Goal: Information Seeking & Learning: Check status

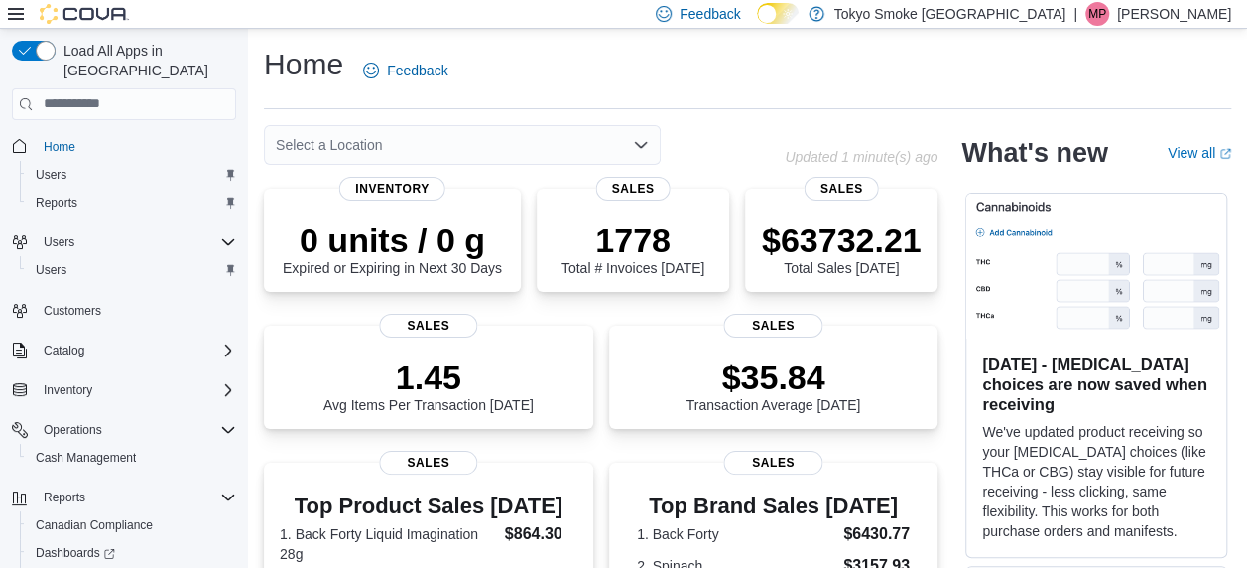
click at [477, 137] on div "Select a Location" at bounding box center [462, 145] width 397 height 40
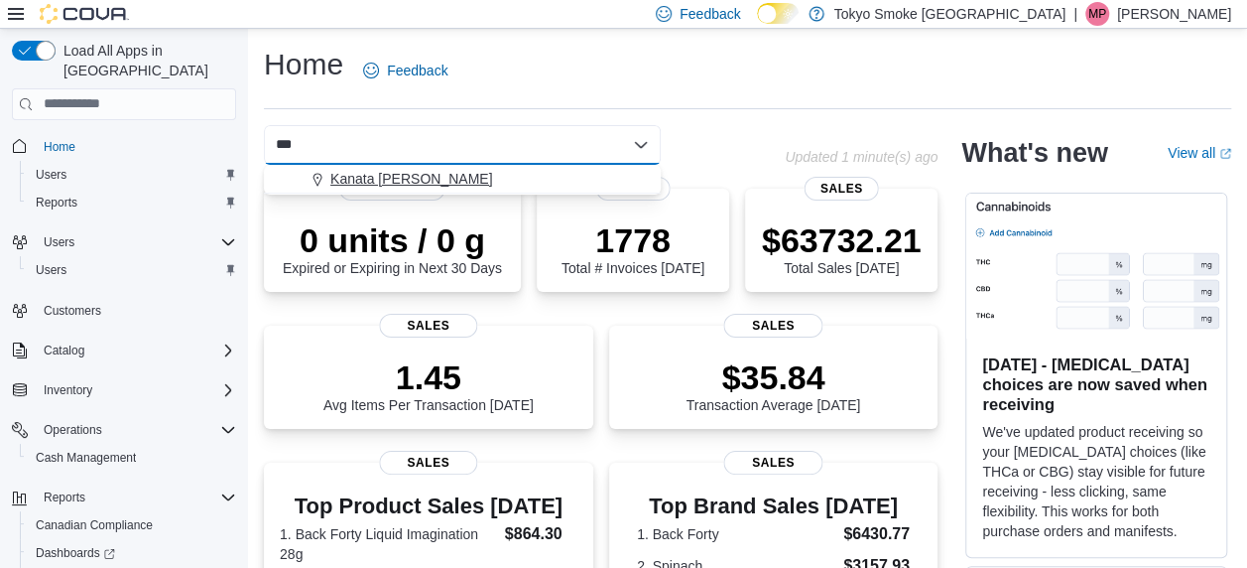
type input "***"
click at [406, 177] on span "Kanata [PERSON_NAME]" at bounding box center [411, 179] width 162 height 20
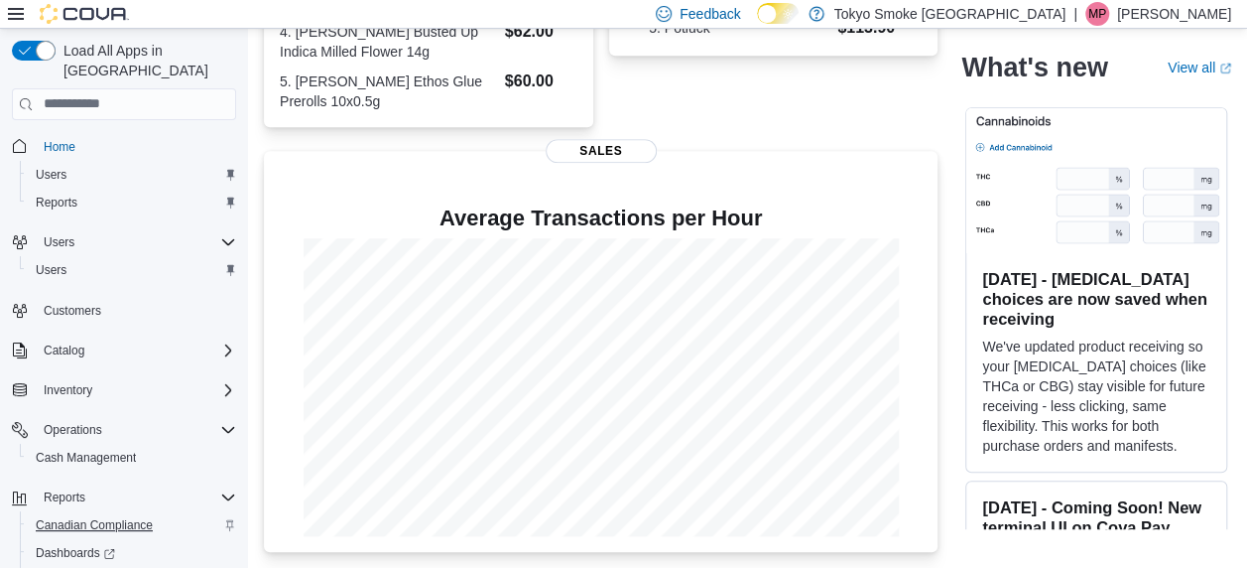
scroll to position [85, 0]
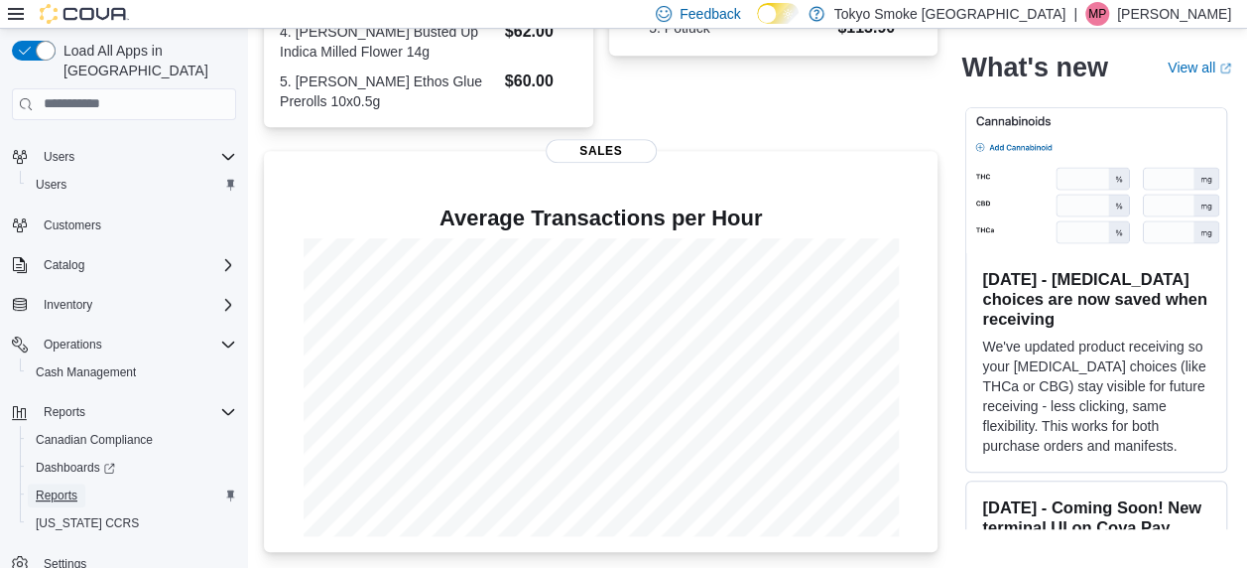
click at [48, 487] on span "Reports" at bounding box center [57, 495] width 42 height 16
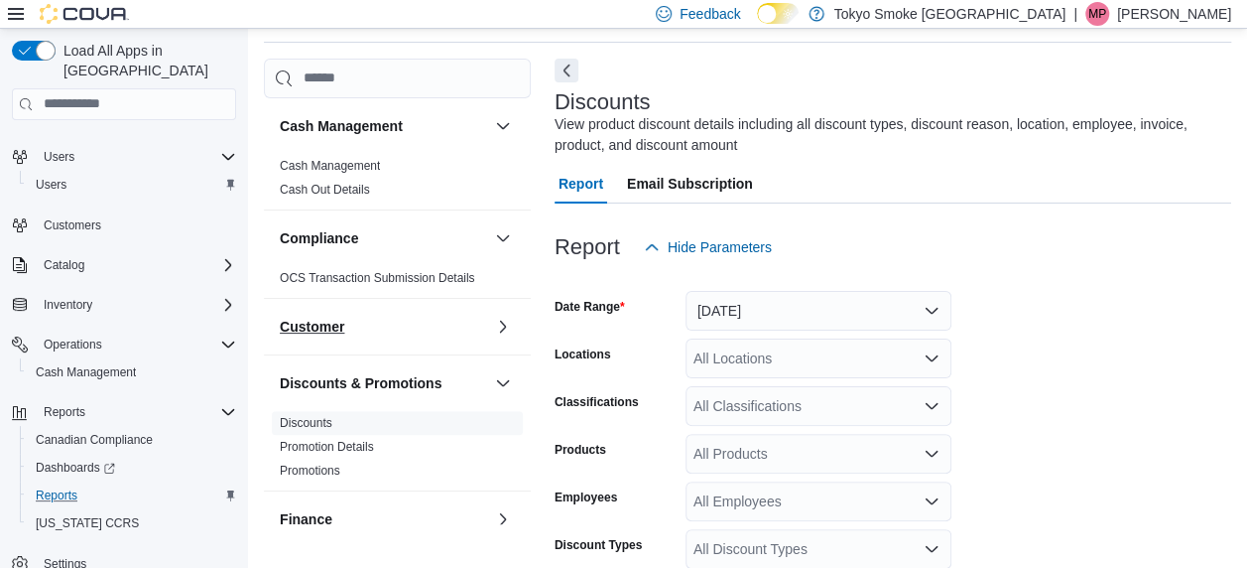
click at [468, 321] on button "Customer" at bounding box center [383, 327] width 207 height 20
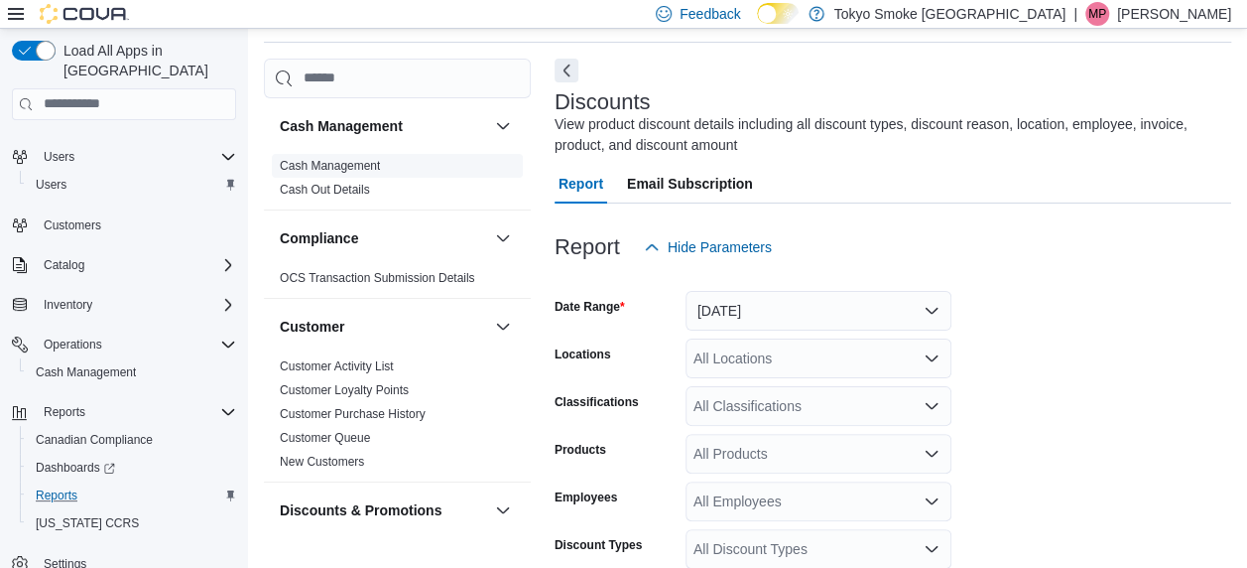
click at [357, 163] on link "Cash Management" at bounding box center [330, 166] width 100 height 14
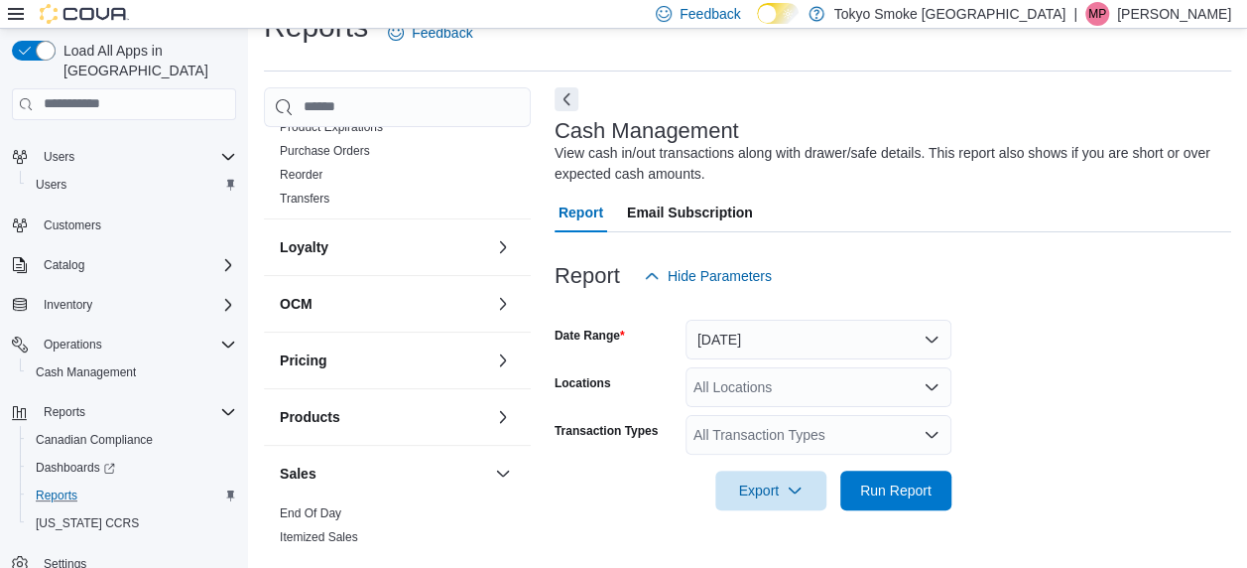
scroll to position [979, 0]
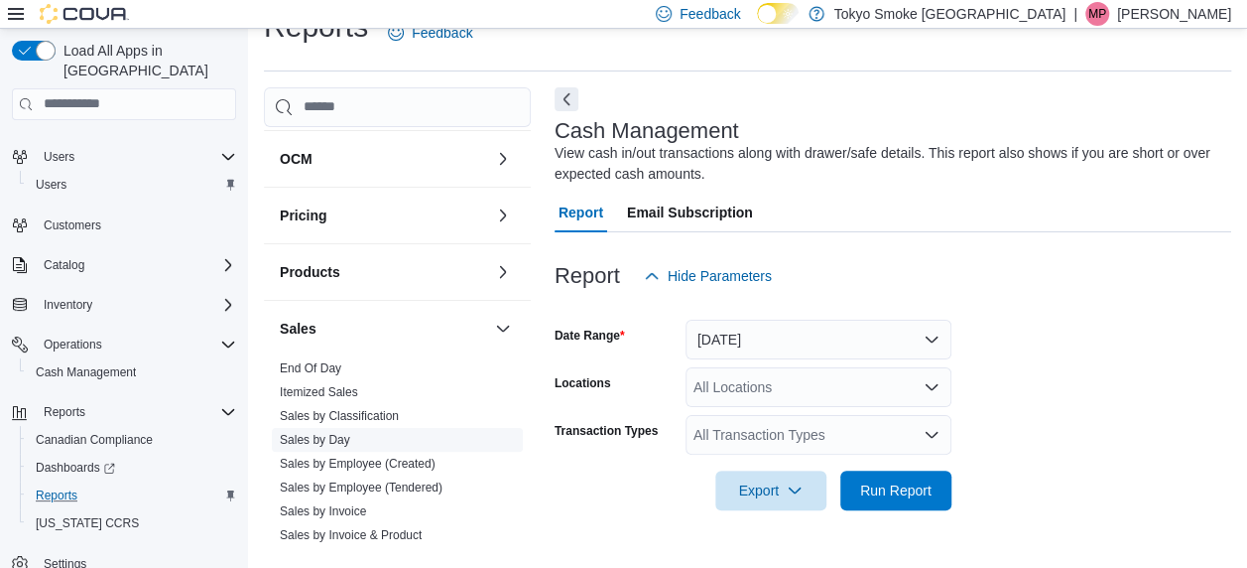
click at [295, 435] on link "Sales by Day" at bounding box center [315, 440] width 70 height 14
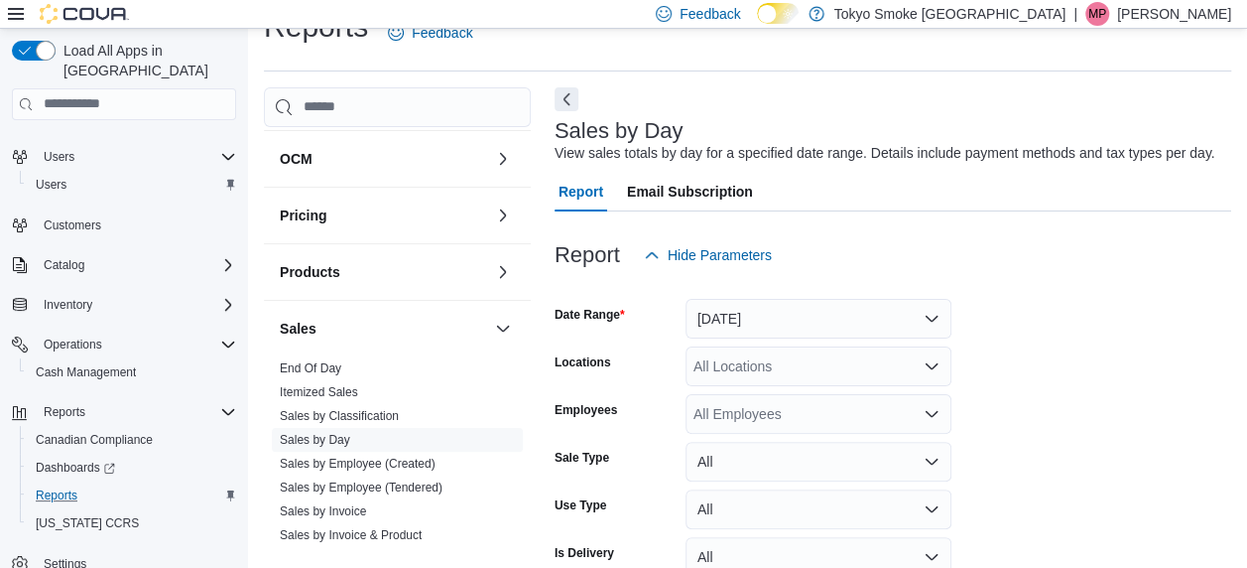
scroll to position [46, 0]
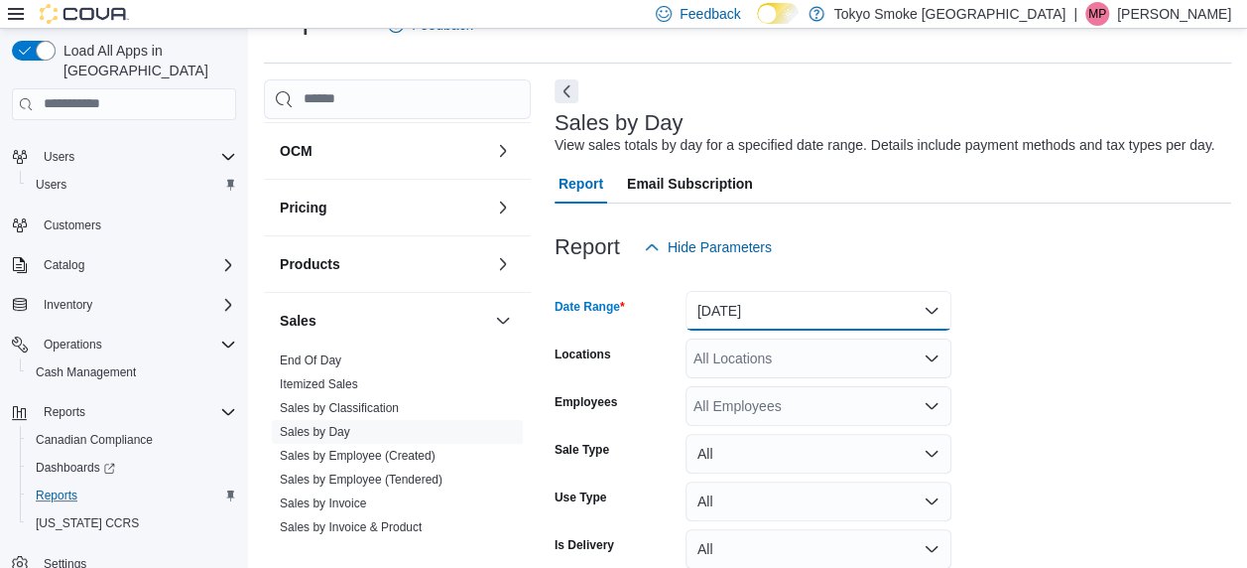
click at [784, 321] on button "[DATE]" at bounding box center [819, 311] width 266 height 40
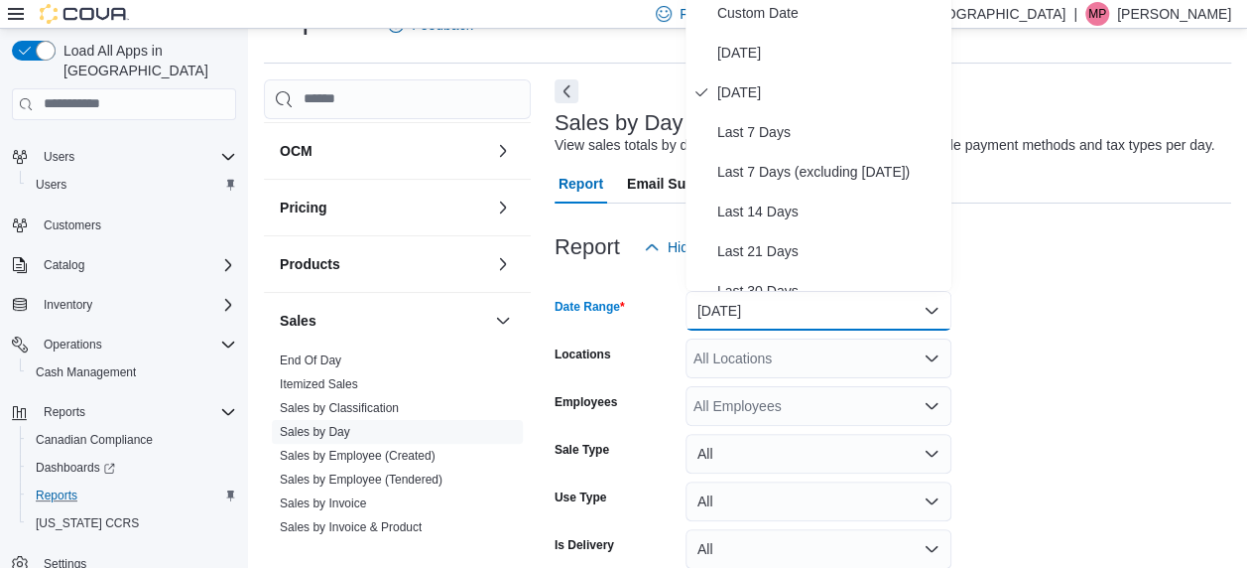
scroll to position [38, 0]
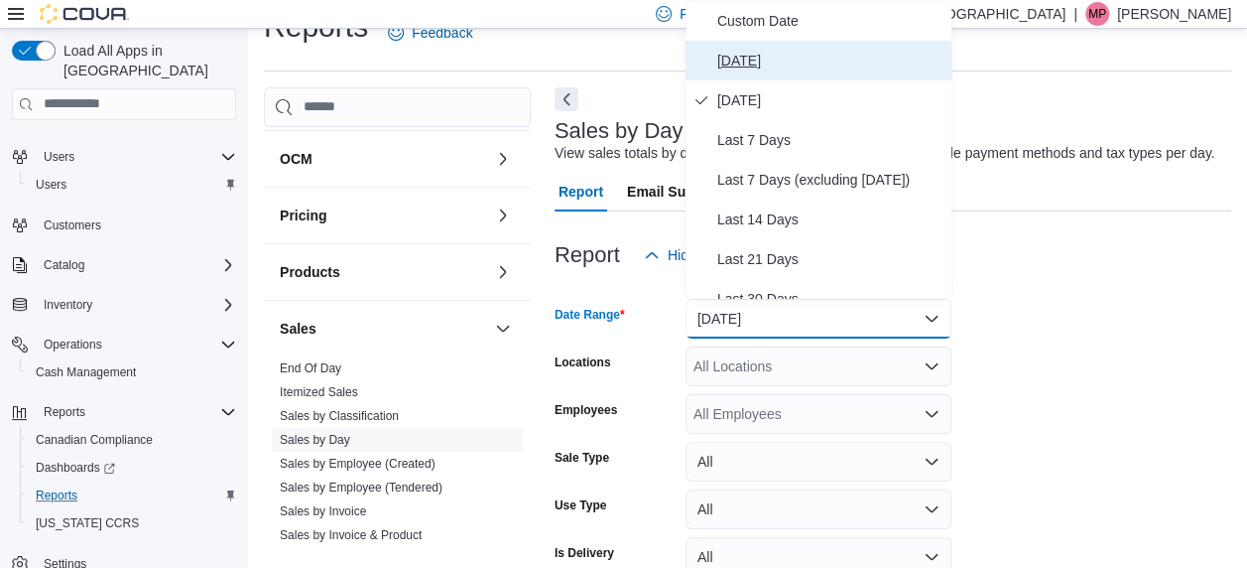
click at [761, 52] on span "[DATE]" at bounding box center [830, 61] width 226 height 24
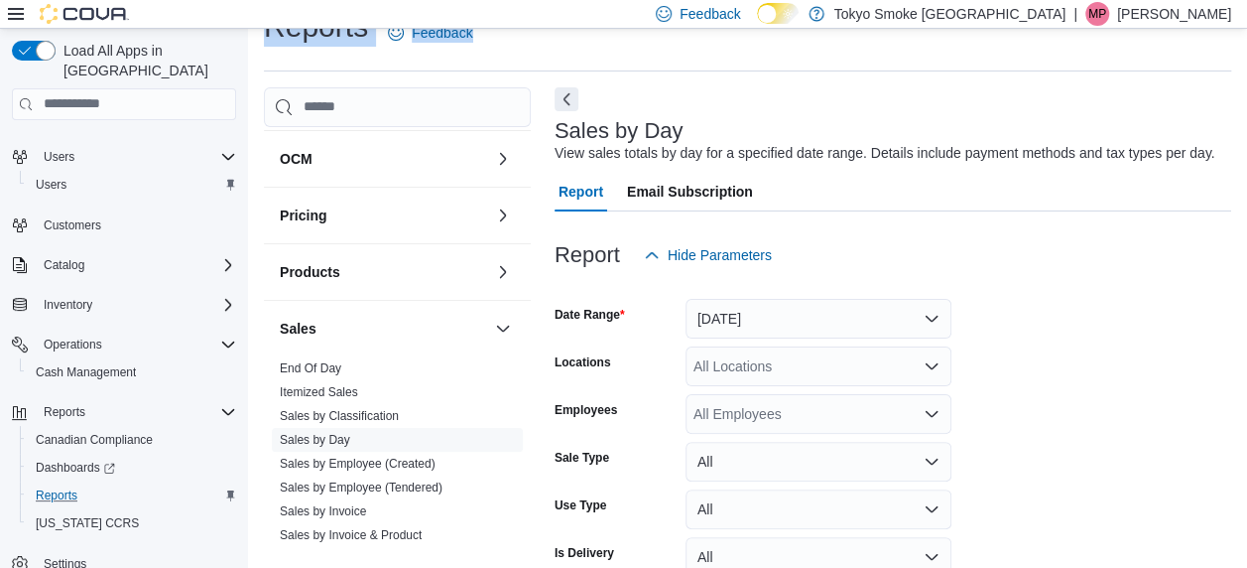
click at [761, 52] on div "Reports Feedback" at bounding box center [747, 33] width 967 height 52
click at [746, 370] on div "All Locations" at bounding box center [819, 366] width 266 height 40
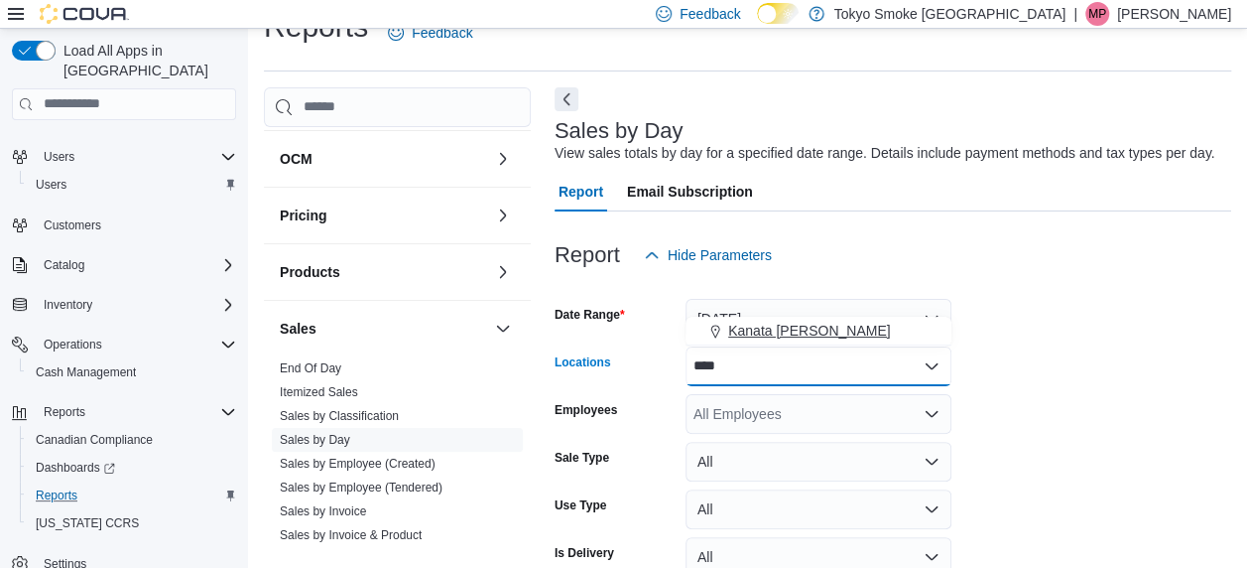
type input "****"
click at [752, 327] on span "Kanata [PERSON_NAME]" at bounding box center [809, 331] width 162 height 20
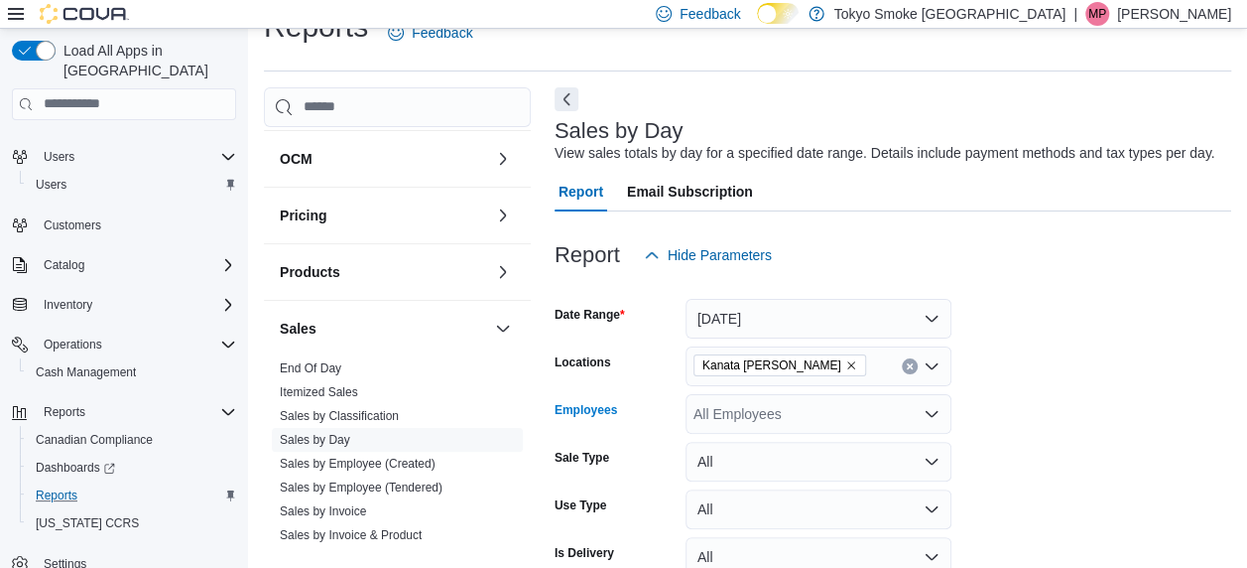
click at [734, 407] on div "All Employees" at bounding box center [819, 414] width 266 height 40
type input "*****"
click at [726, 368] on span "Merrade [PERSON_NAME]" at bounding box center [819, 378] width 242 height 20
click at [1217, 362] on form "Date Range [DATE] Locations [GEOGRAPHIC_DATA] [PERSON_NAME] Employees Merrade S…" at bounding box center [893, 453] width 677 height 357
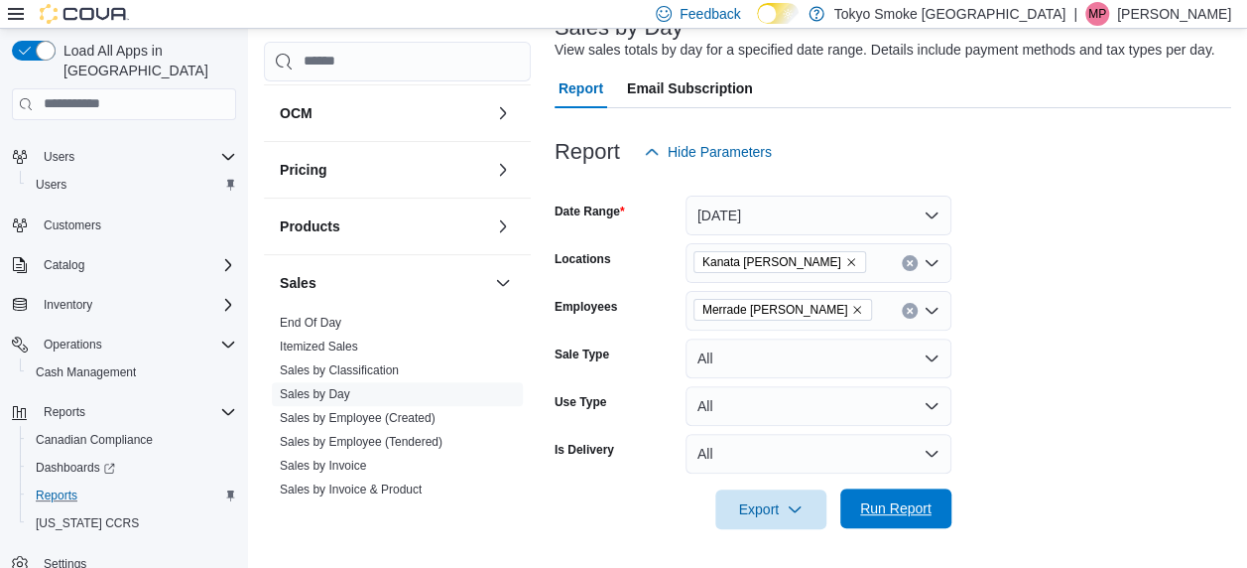
click at [911, 525] on span "Run Report" at bounding box center [895, 508] width 87 height 40
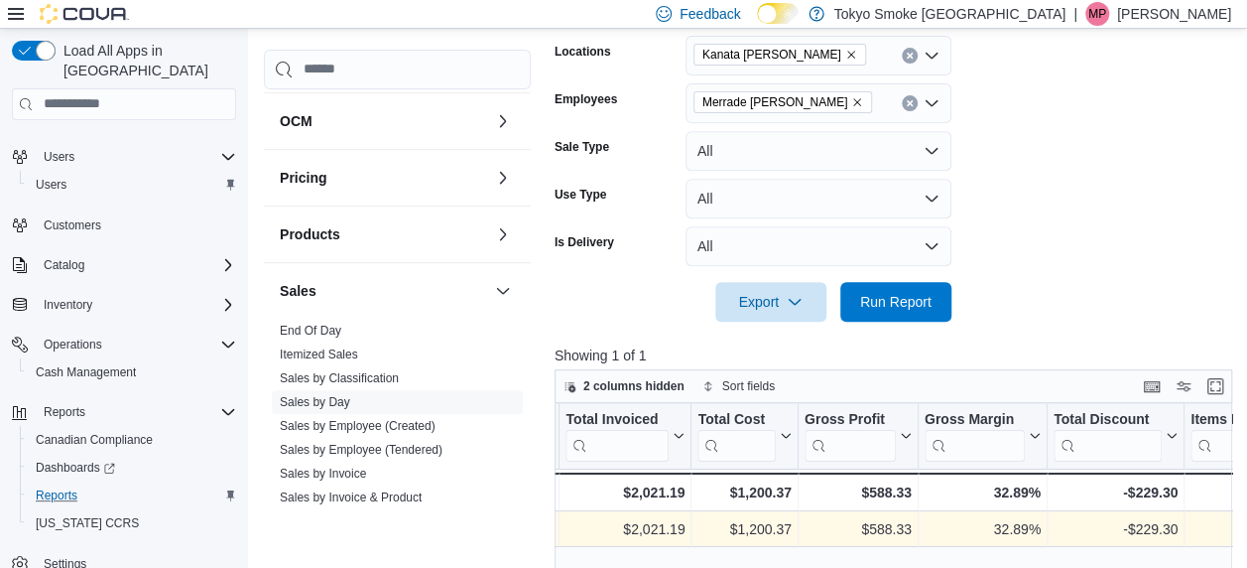
scroll to position [333, 0]
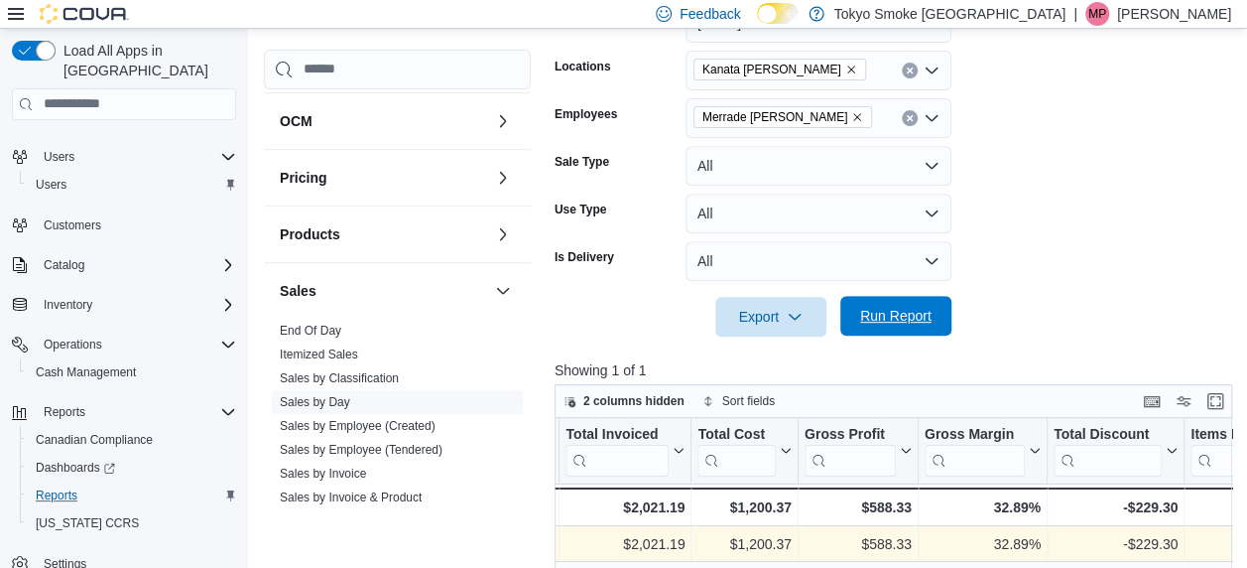
click at [928, 331] on span "Run Report" at bounding box center [895, 316] width 87 height 40
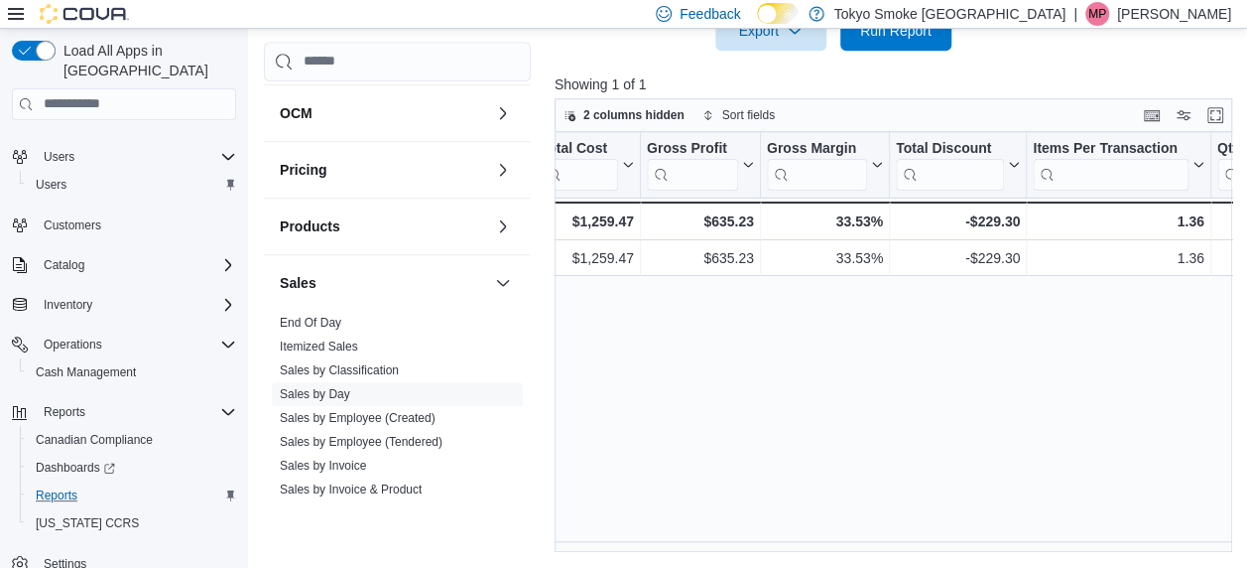
scroll to position [0, 1076]
click at [863, 218] on div "33.53%" at bounding box center [825, 221] width 116 height 24
click at [877, 155] on button "Gross Margin" at bounding box center [825, 164] width 116 height 51
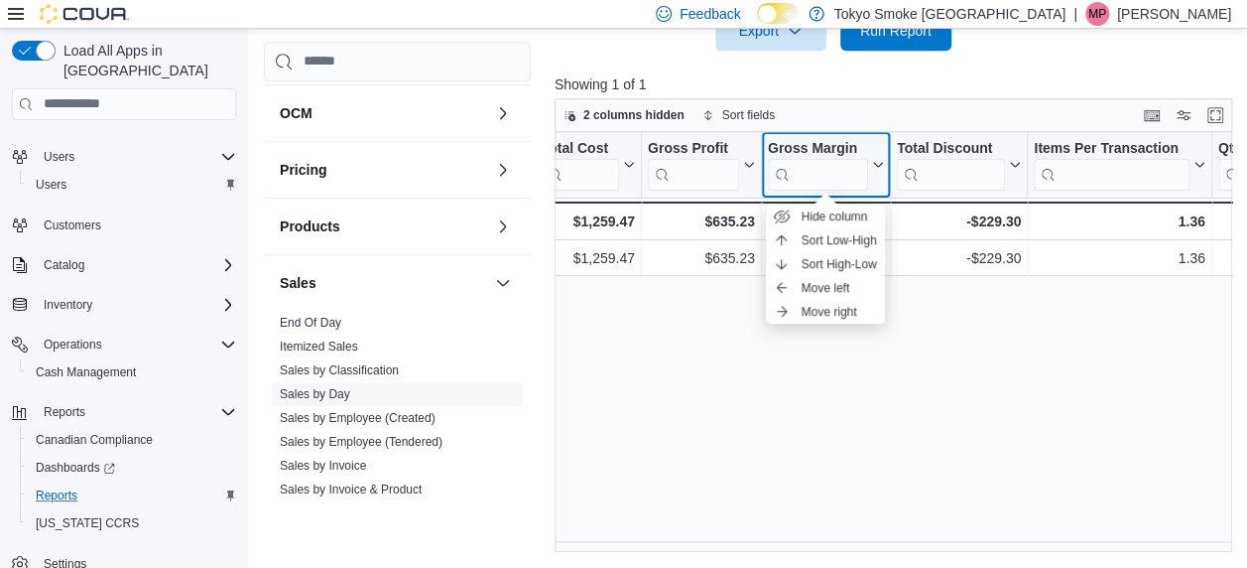
click at [877, 155] on button "Gross Margin" at bounding box center [825, 164] width 116 height 51
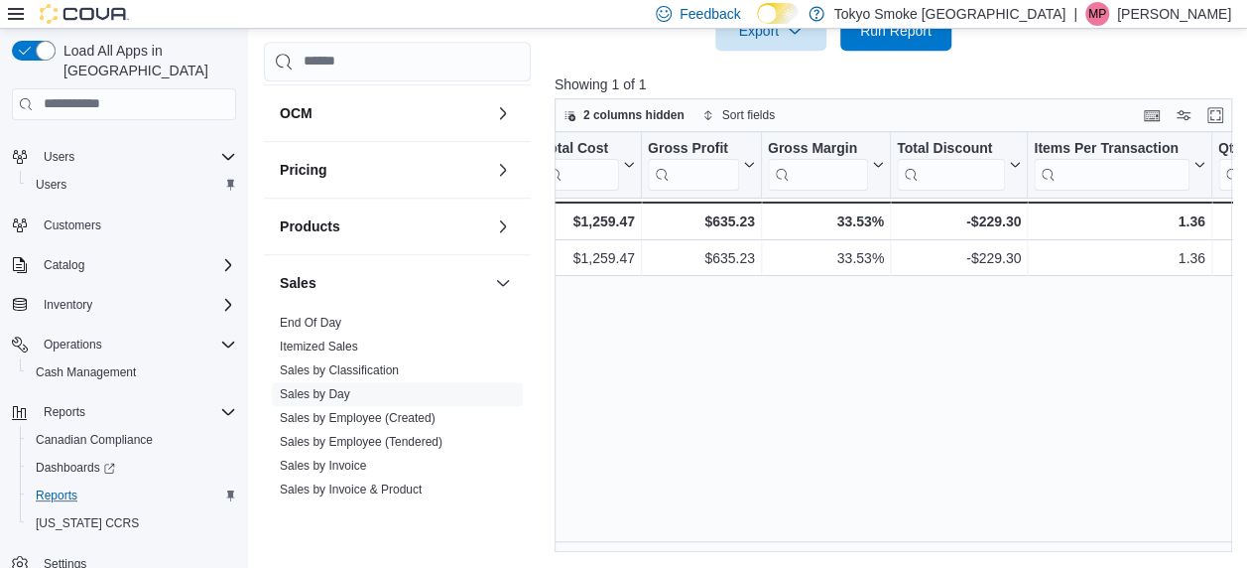
click at [789, 280] on div "Date Click to view column header actions Invoices Sold Click to view column hea…" at bounding box center [897, 342] width 685 height 421
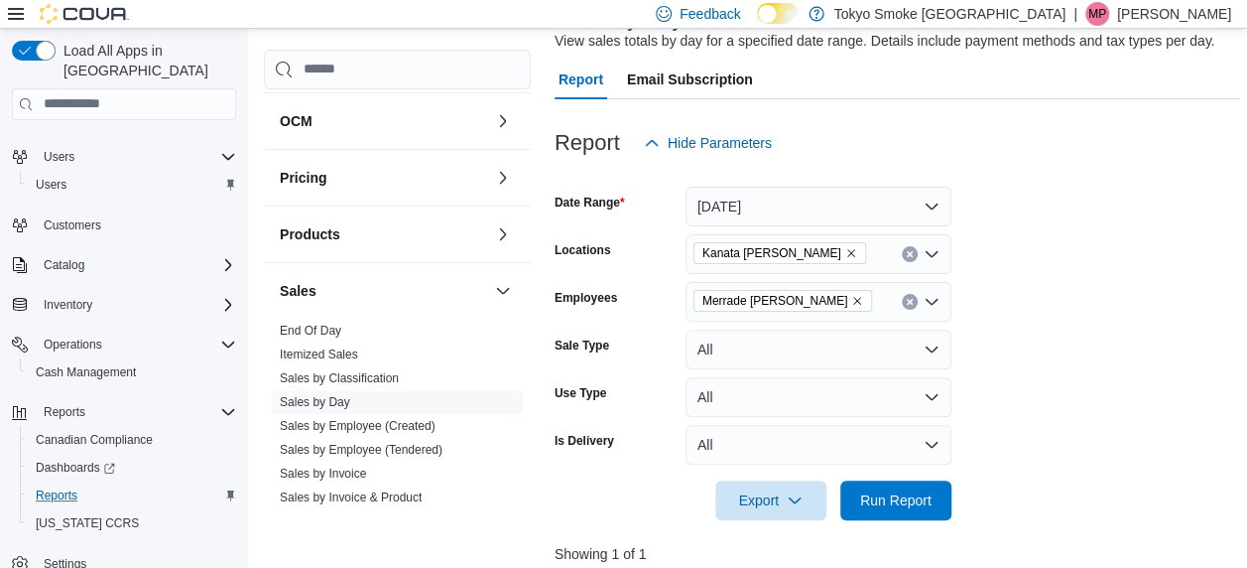
scroll to position [0, 0]
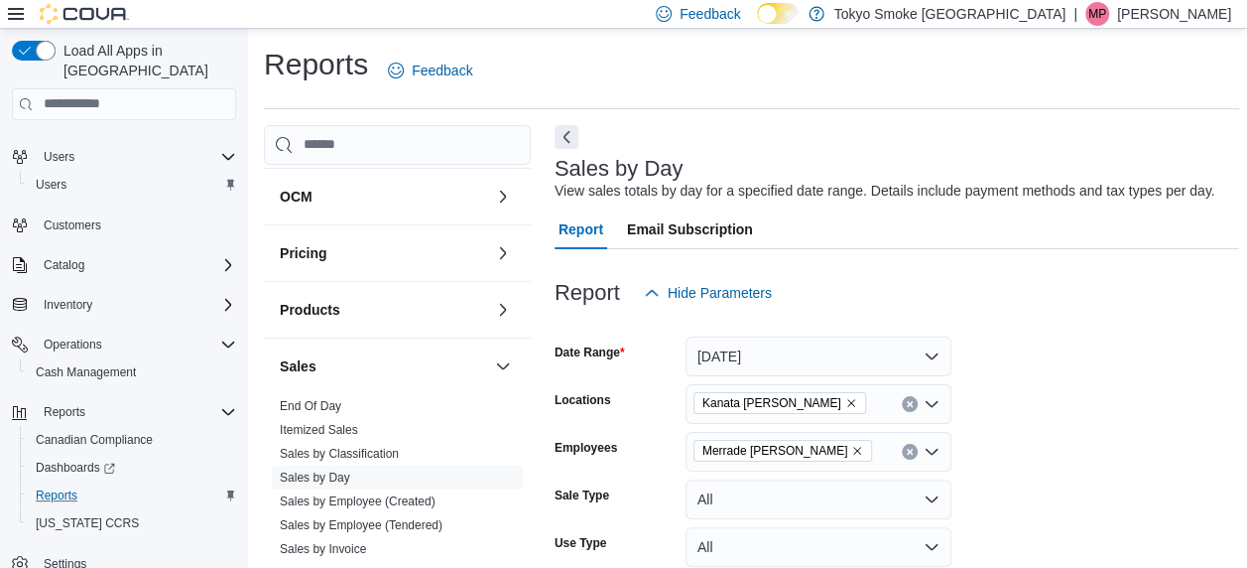
click at [851, 450] on icon "Remove Merrade Simeoni from selection in this group" at bounding box center [857, 451] width 12 height 12
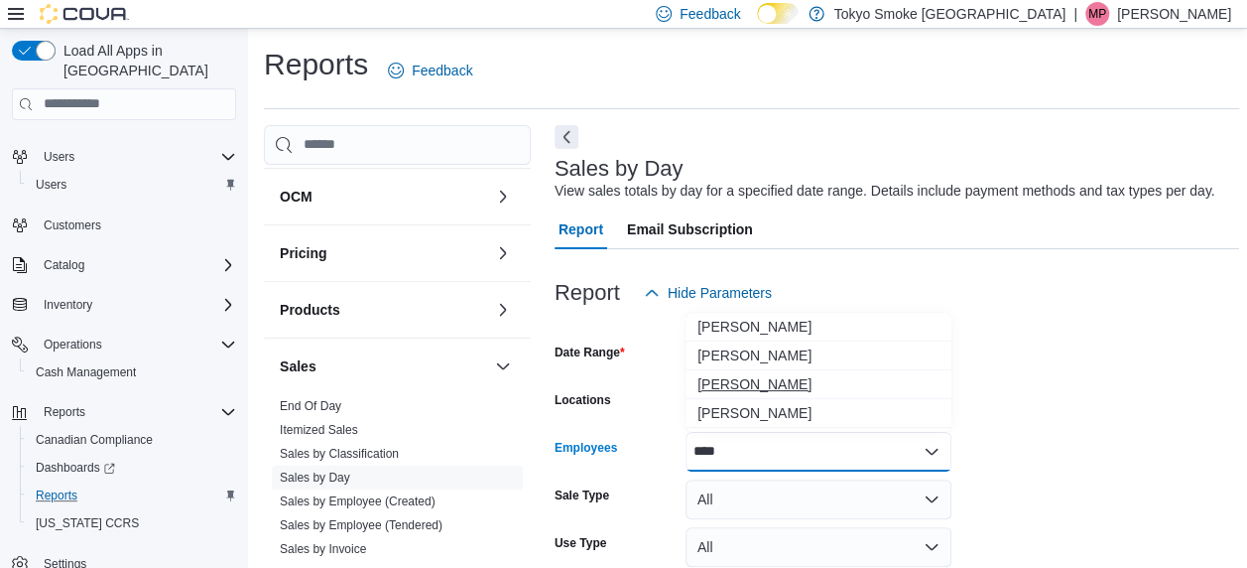
type input "****"
click at [777, 387] on span "[PERSON_NAME]" at bounding box center [819, 384] width 242 height 20
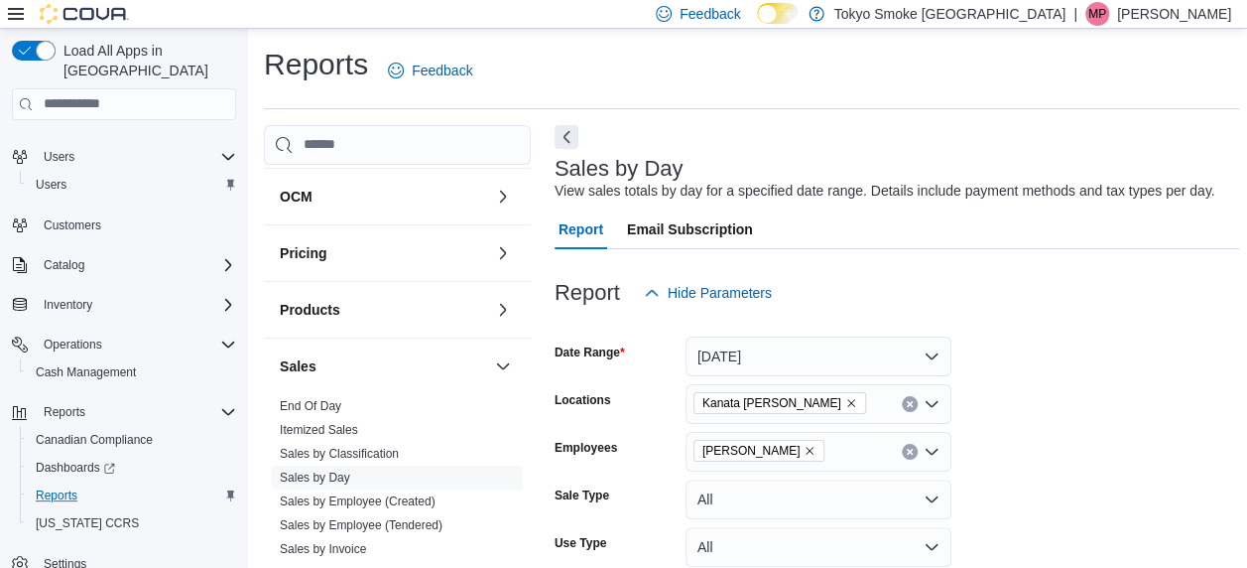
click at [1074, 390] on form "Date Range [DATE] Locations [GEOGRAPHIC_DATA] [PERSON_NAME] Grey Employees [PER…" at bounding box center [897, 491] width 685 height 357
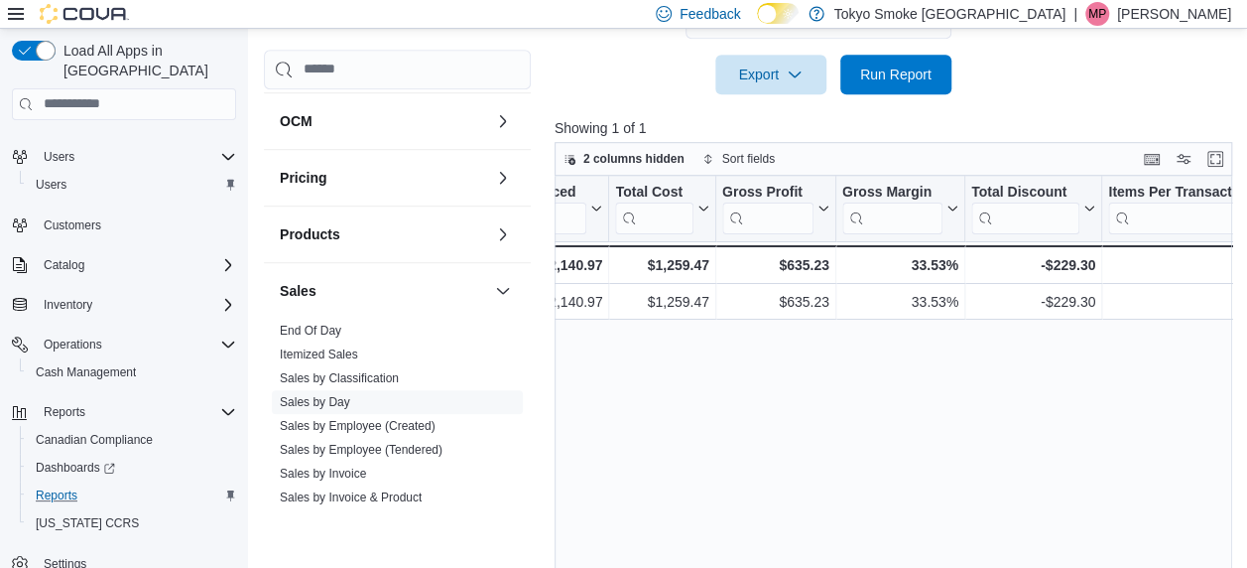
scroll to position [579, 0]
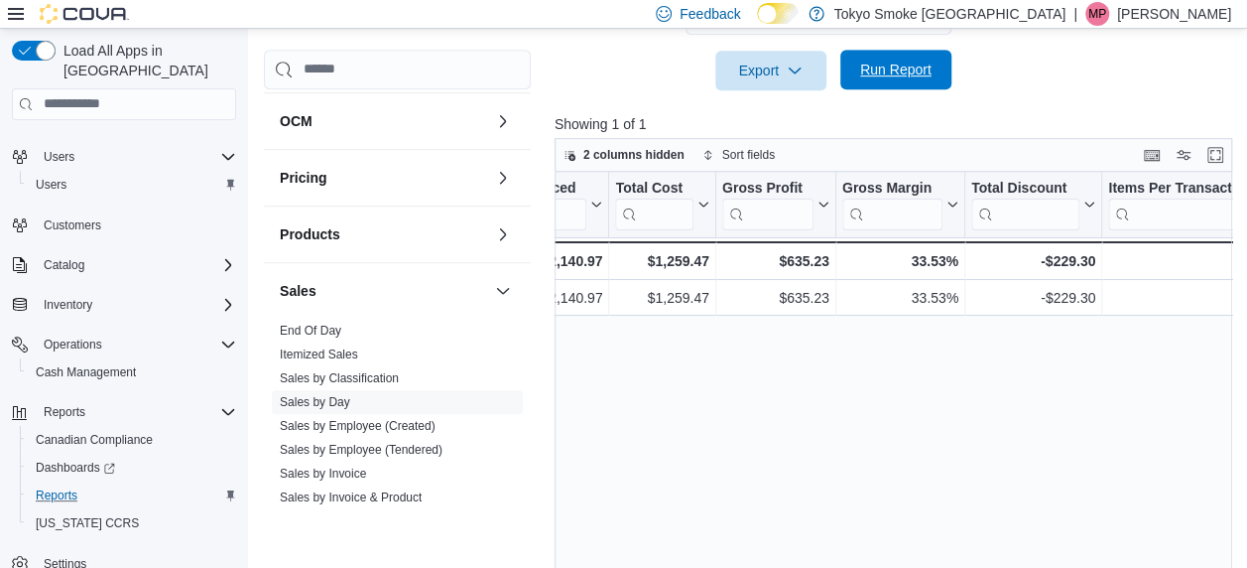
click at [886, 73] on span "Run Report" at bounding box center [895, 70] width 71 height 20
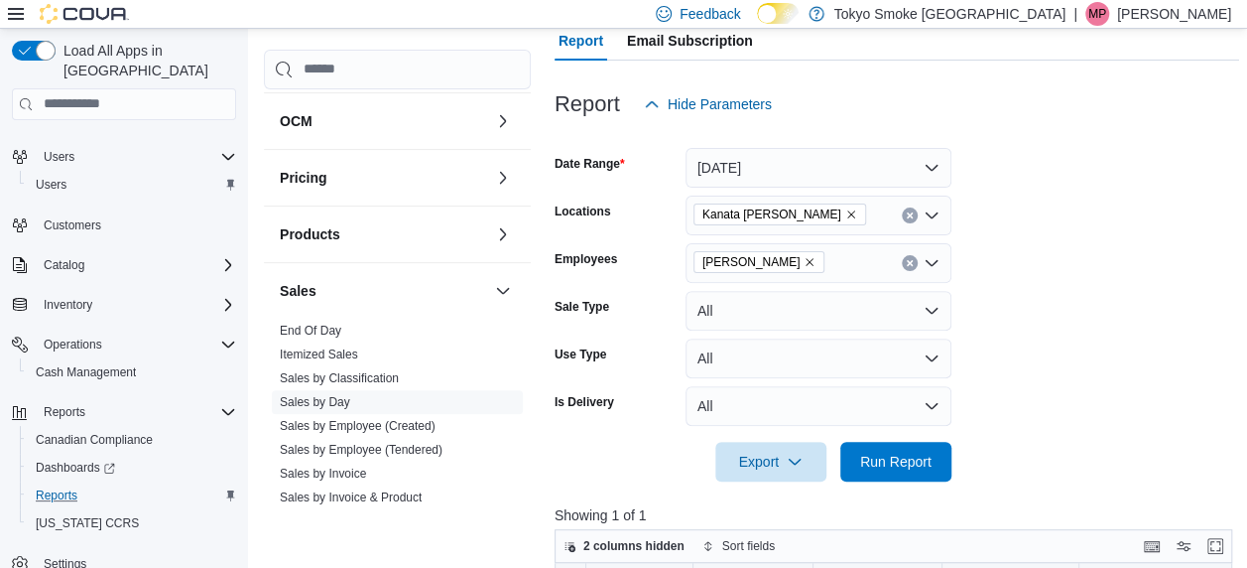
scroll to position [187, 0]
click at [804, 264] on icon "Remove Mark Patafie from selection in this group" at bounding box center [810, 264] width 12 height 12
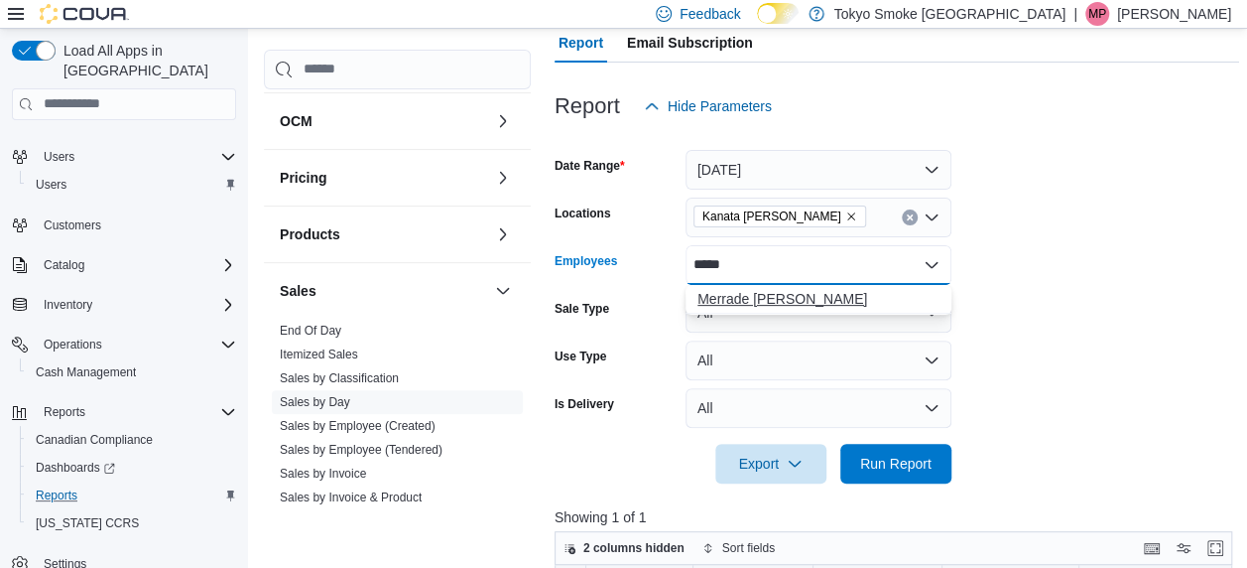
type input "*****"
click at [715, 303] on span "Merrade [PERSON_NAME]" at bounding box center [819, 299] width 242 height 20
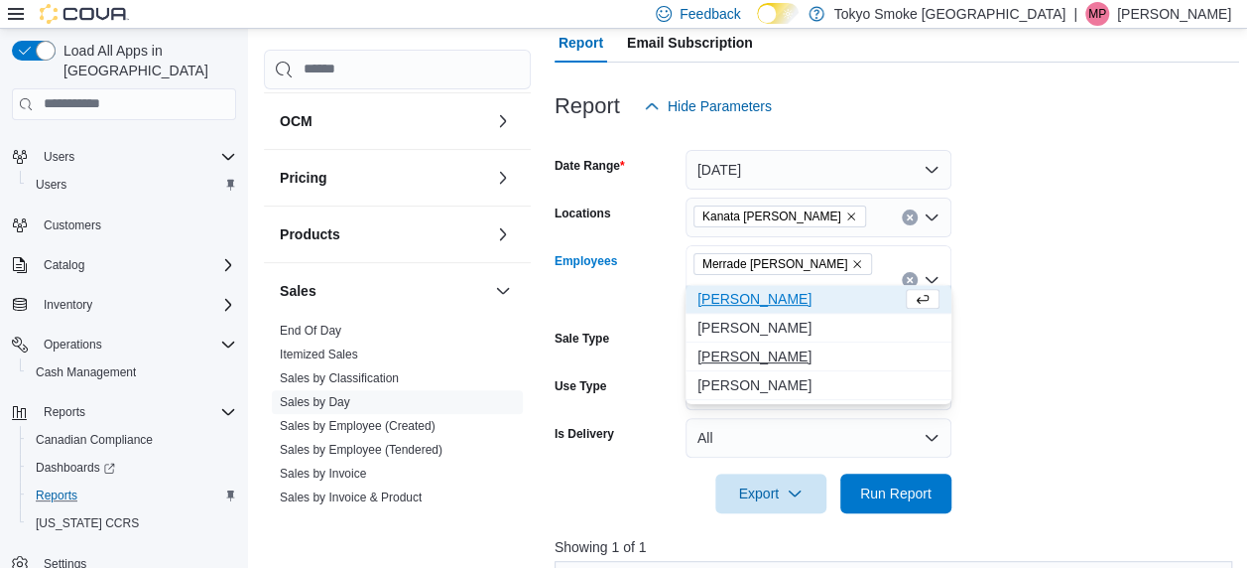
type input "****"
click at [777, 345] on button "[PERSON_NAME]" at bounding box center [819, 356] width 266 height 29
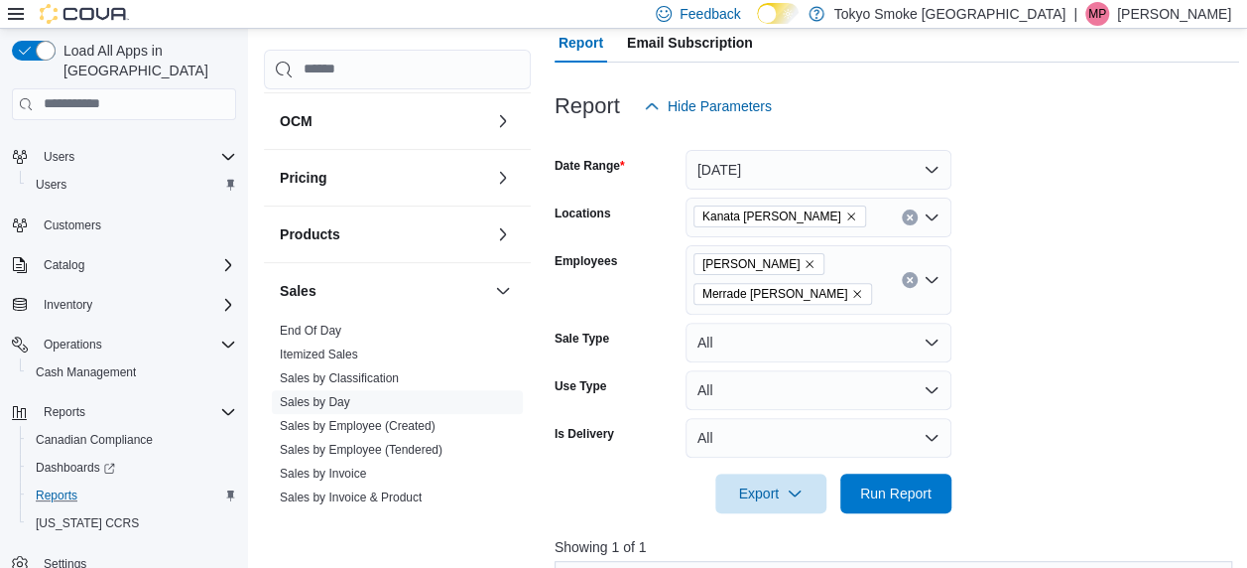
click at [1100, 427] on form "Date Range [DATE] Locations [GEOGRAPHIC_DATA] [PERSON_NAME] Employees [PERSON_N…" at bounding box center [897, 319] width 685 height 387
click at [913, 473] on span "Run Report" at bounding box center [895, 492] width 87 height 40
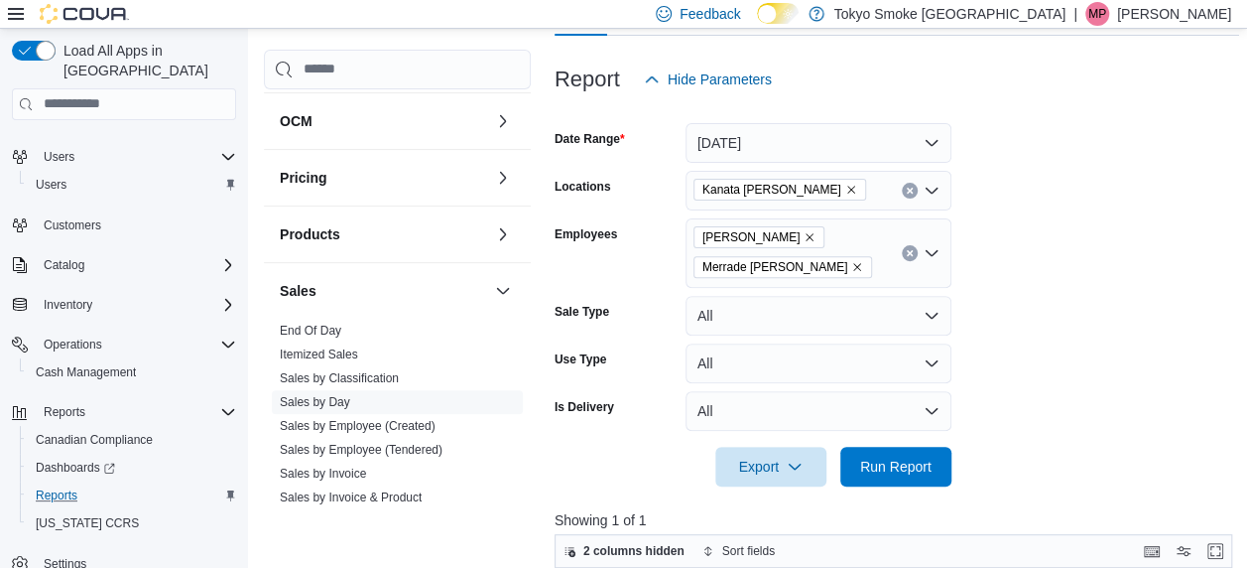
scroll to position [212, 0]
click at [910, 193] on icon "Clear input" at bounding box center [910, 192] width 8 height 8
click at [1070, 194] on form "Date Range [DATE] Locations All Locations Employees [PERSON_NAME] [GEOGRAPHIC_D…" at bounding box center [897, 293] width 685 height 387
click at [905, 258] on button "Clear input" at bounding box center [910, 254] width 16 height 16
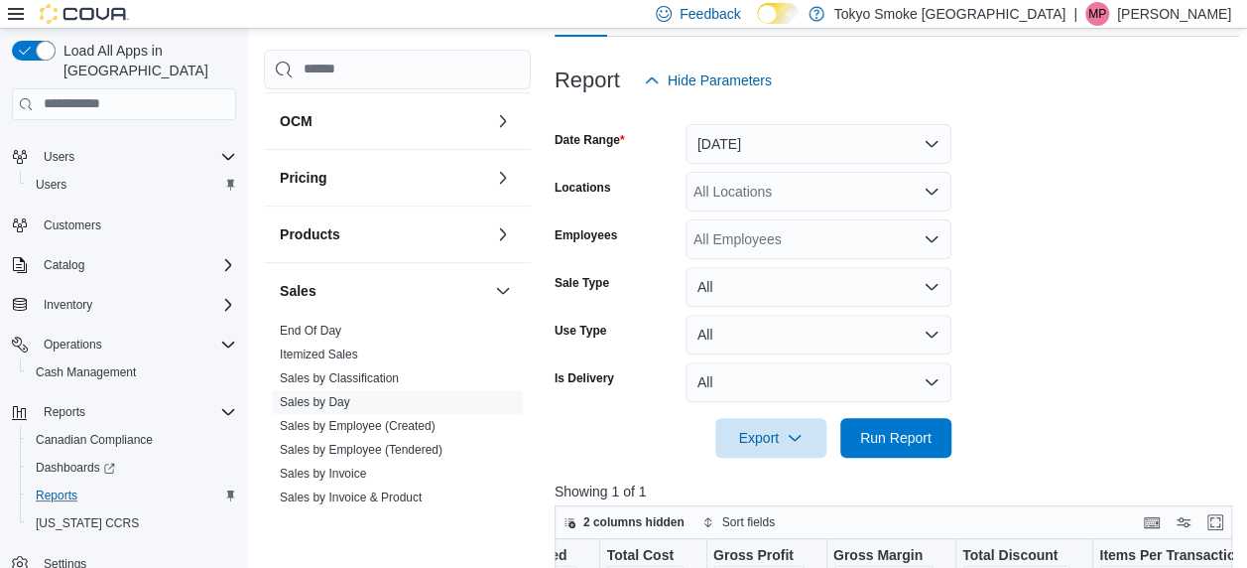
click at [1090, 241] on form "Date Range [DATE] Locations All Locations Employees All Employees Sale Type All…" at bounding box center [897, 278] width 685 height 357
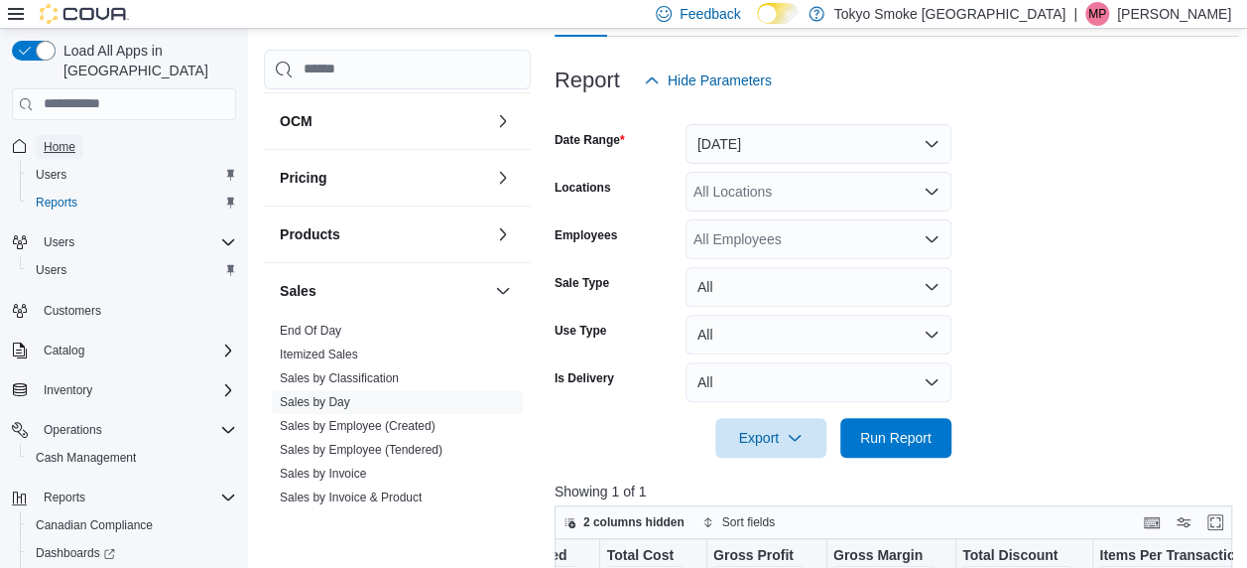
click at [69, 139] on span "Home" at bounding box center [60, 147] width 32 height 16
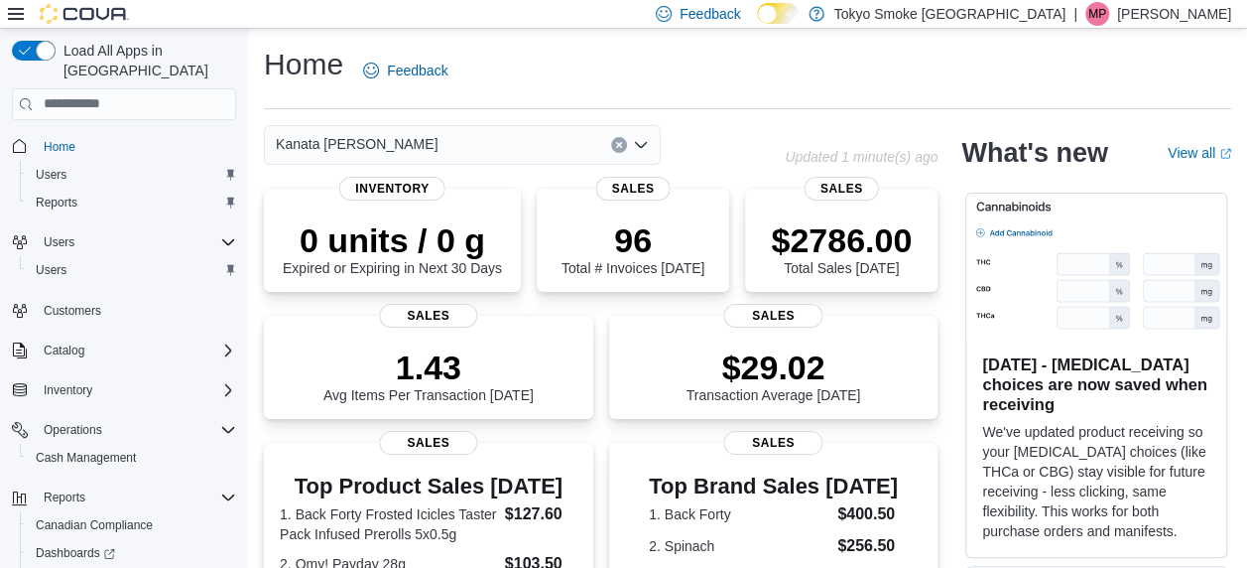
click at [623, 141] on button "Clear input" at bounding box center [619, 145] width 16 height 16
